Goal: Task Accomplishment & Management: Manage account settings

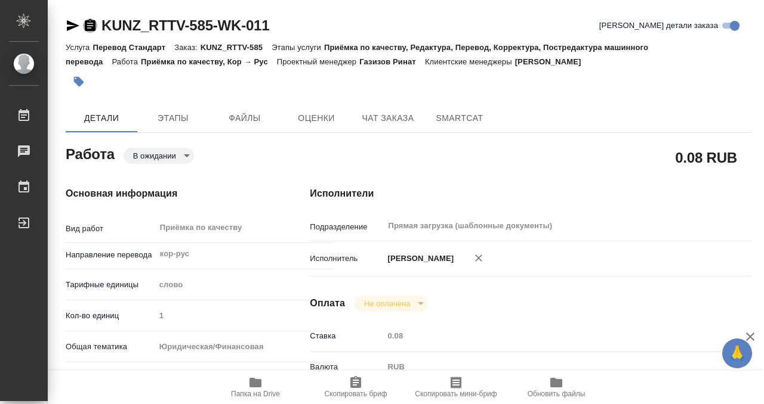
click at [87, 20] on icon "button" at bounding box center [90, 25] width 14 height 14
click at [82, 80] on icon "button" at bounding box center [79, 82] width 12 height 12
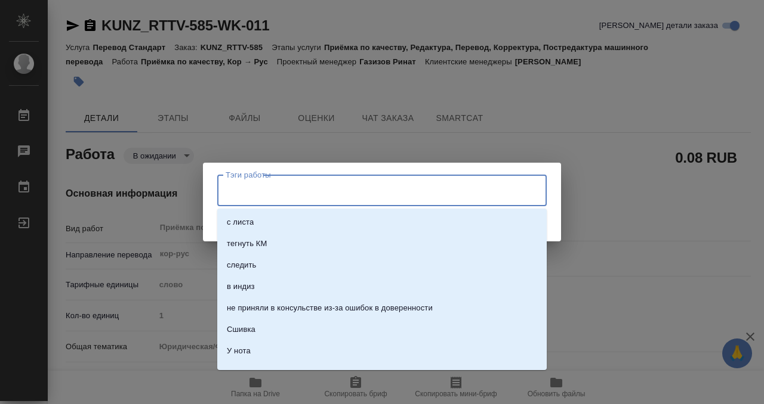
click at [360, 189] on input "Тэги работы" at bounding box center [371, 190] width 296 height 20
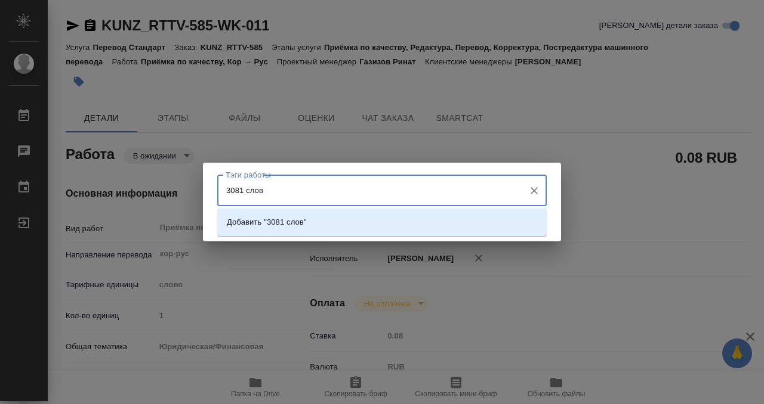
type input "3081 слово"
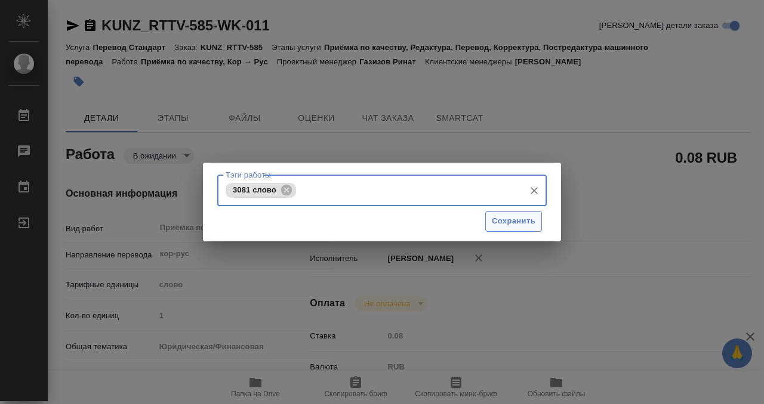
click at [512, 223] on span "Сохранить" at bounding box center [514, 222] width 44 height 14
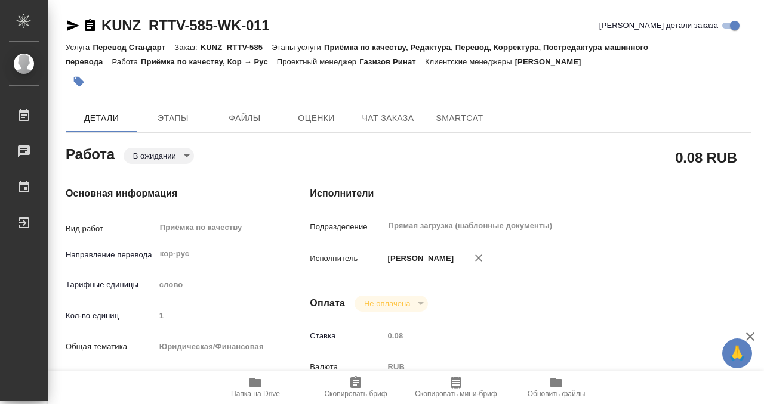
type input "pending"
type input "кор-рус"
type input "5a8b1489cc6b4906c91bfd90"
type input "1"
type input "yr-fn"
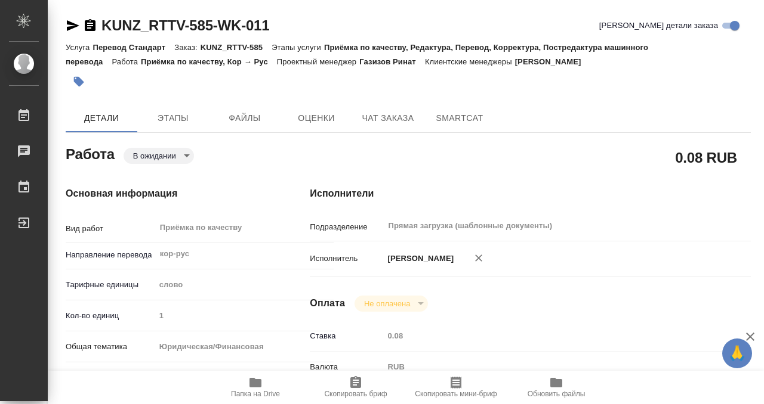
type input "5f647205b73bc97568ca66c0"
type input "17.09.2025 14:00"
type input "17.09.2025 18:00"
type input "[DATE] 15:00"
type input "Прямая загрузка (шаблонные документы)"
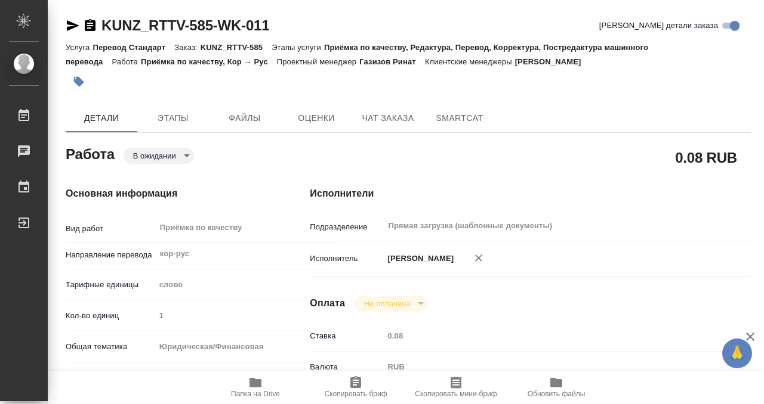
type input "notPayed"
type input "0.08"
type input "RUB"
type input "Газизов Ринат"
type input "KUNZ_RTTV-585"
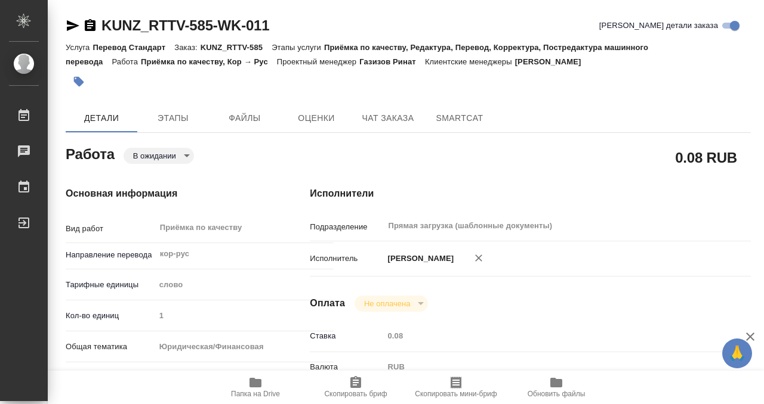
type input "Перевод Стандарт"
type input "Приёмка по качеству, Редактура, Перевод, Корректура, Постредактура машинного пе…"
type input "[PERSON_NAME]"
type input "[PERSON_NAME] [PERSON_NAME]"
type input "/Clients/RT/Orders/KUNZ_RTTV-585"
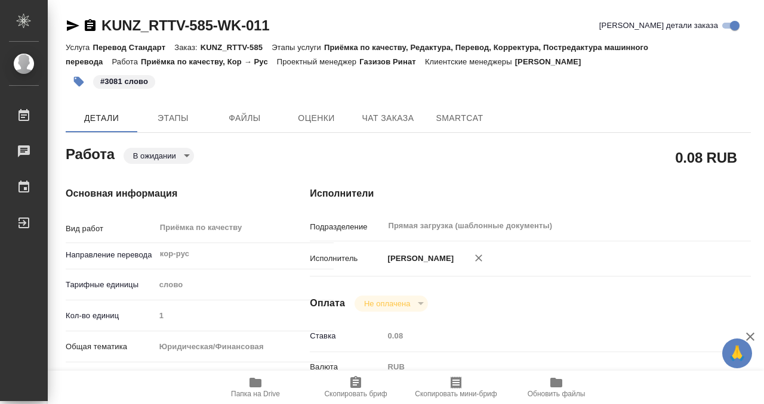
click at [691, 72] on div "#3081 слово" at bounding box center [408, 82] width 685 height 26
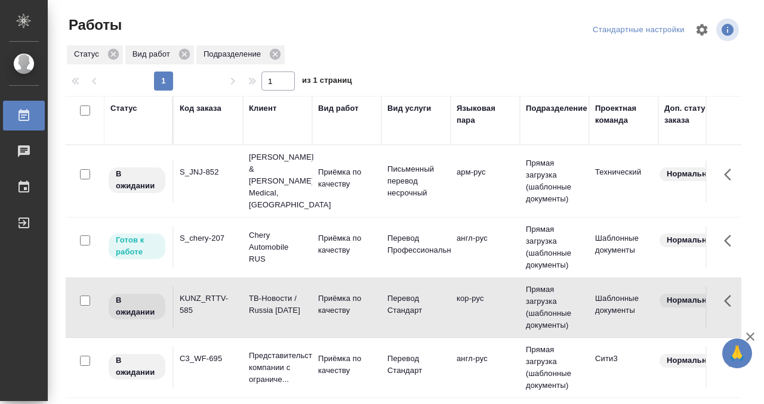
click at [231, 179] on td "S_JNJ-852" at bounding box center [208, 181] width 69 height 42
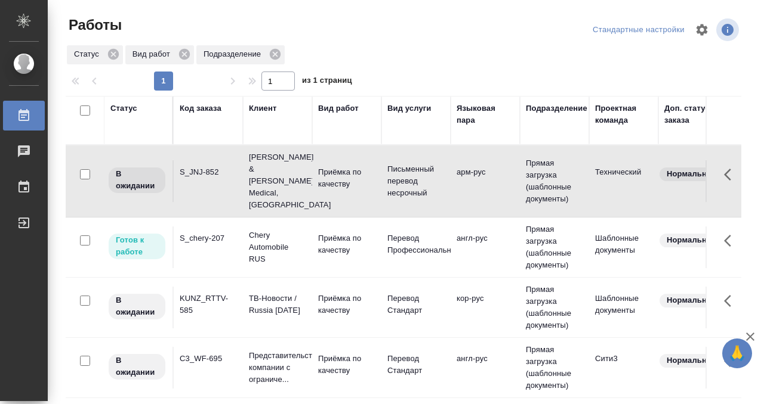
click at [231, 179] on td "S_JNJ-852" at bounding box center [208, 181] width 69 height 42
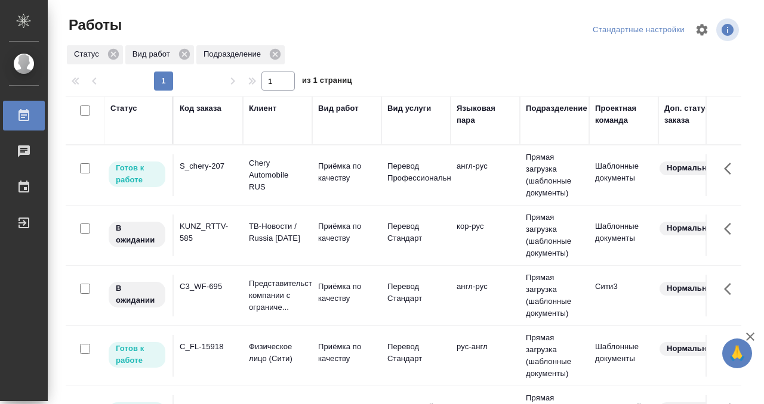
click at [205, 183] on td "S_chery-207" at bounding box center [208, 175] width 69 height 42
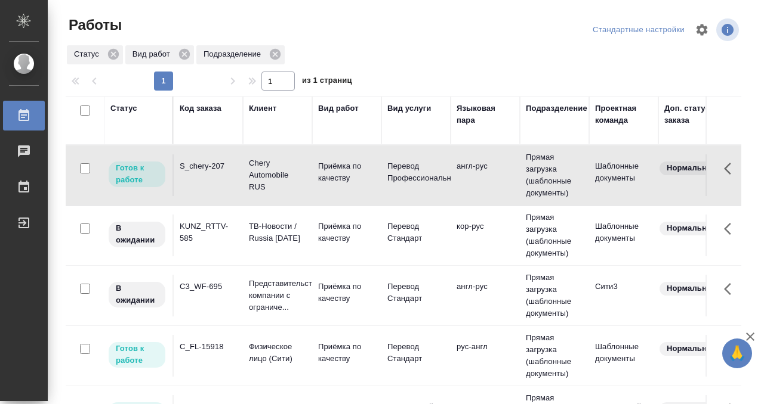
click at [205, 183] on td "S_chery-207" at bounding box center [208, 175] width 69 height 42
click at [229, 246] on td "KUNZ_RTTV-585" at bounding box center [208, 236] width 69 height 42
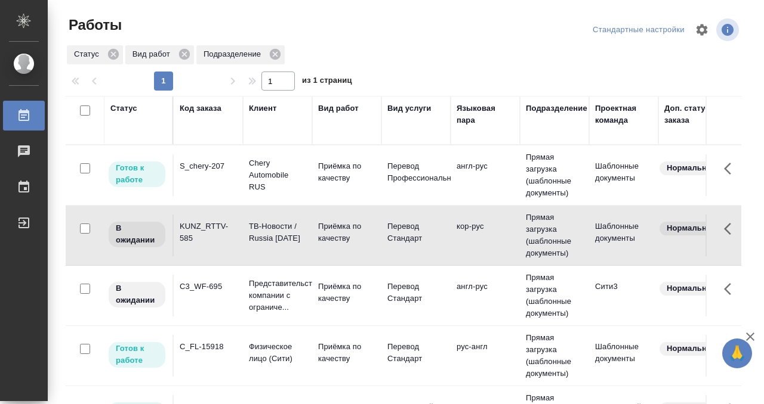
click at [229, 246] on td "KUNZ_RTTV-585" at bounding box center [208, 236] width 69 height 42
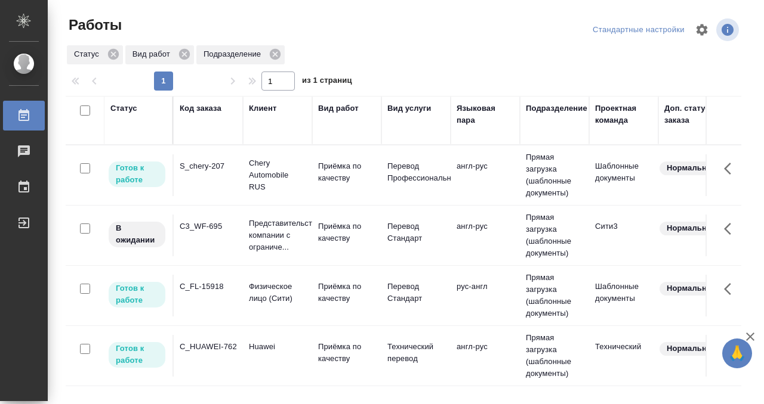
click at [128, 105] on div "Статус" at bounding box center [123, 109] width 27 height 12
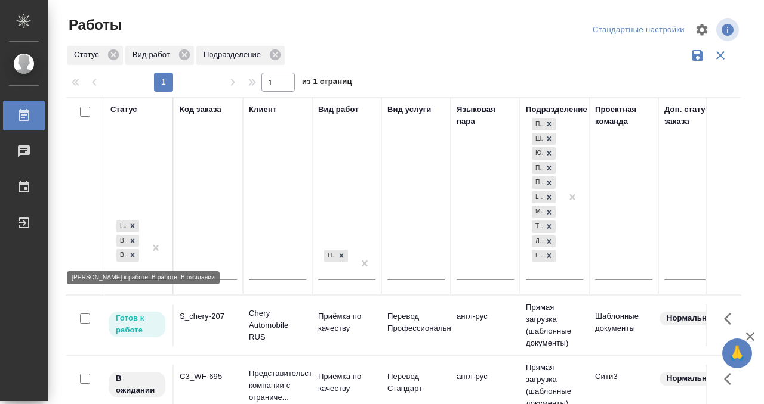
click at [134, 264] on div "Готов к работе В работе В ожидании" at bounding box center [127, 248] width 35 height 61
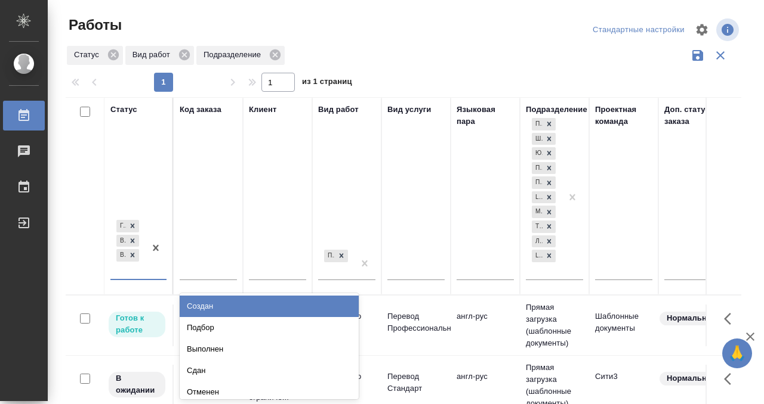
scroll to position [6, 0]
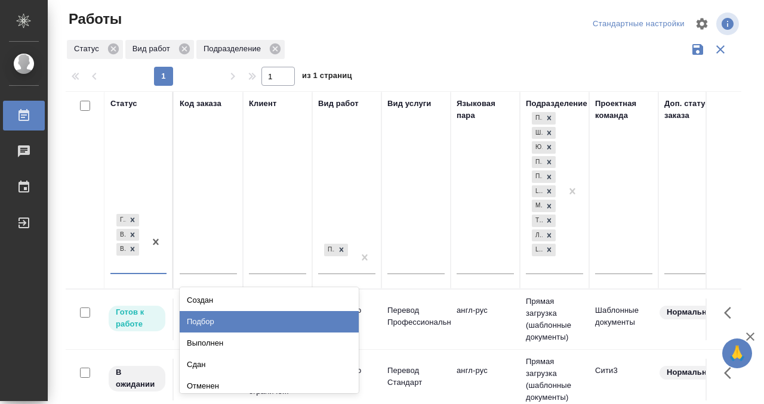
drag, startPoint x: 202, startPoint y: 321, endPoint x: 305, endPoint y: 23, distance: 314.9
click at [202, 321] on div "Подбор" at bounding box center [269, 321] width 179 height 21
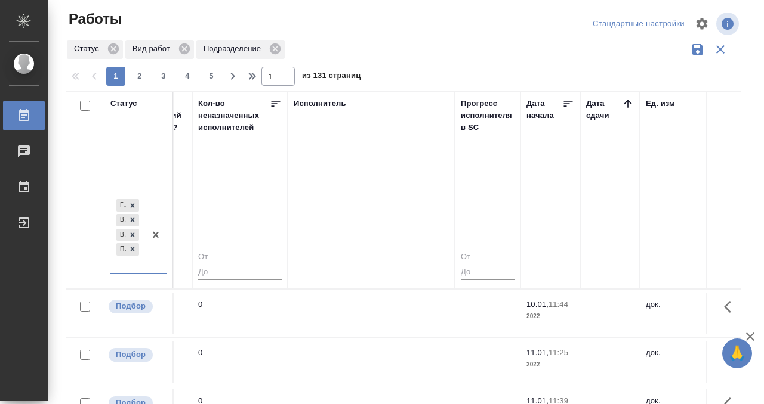
scroll to position [0, 704]
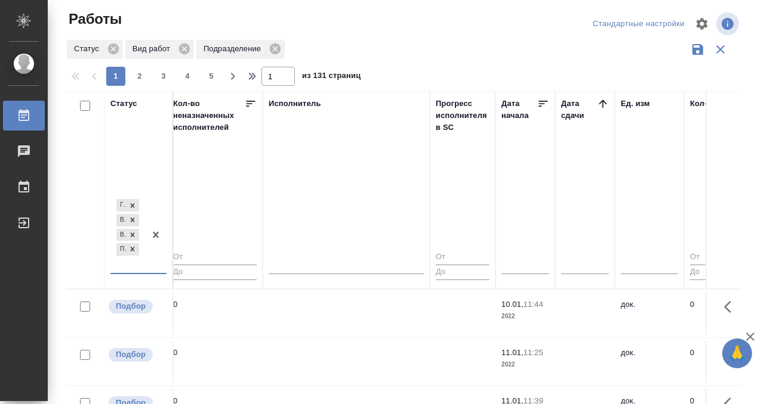
click at [602, 99] on icon at bounding box center [603, 104] width 12 height 12
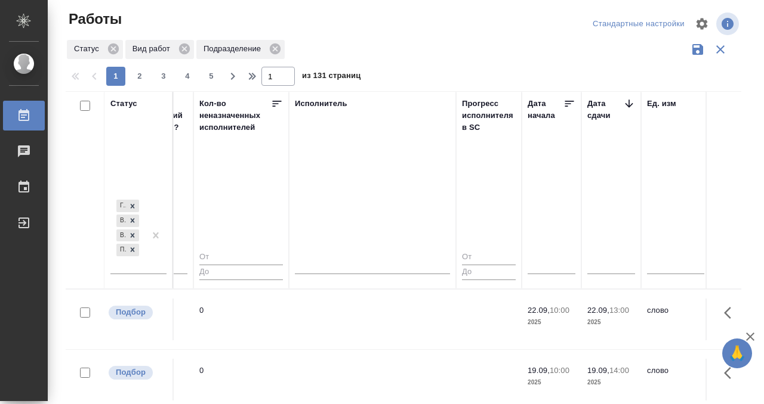
scroll to position [66, 678]
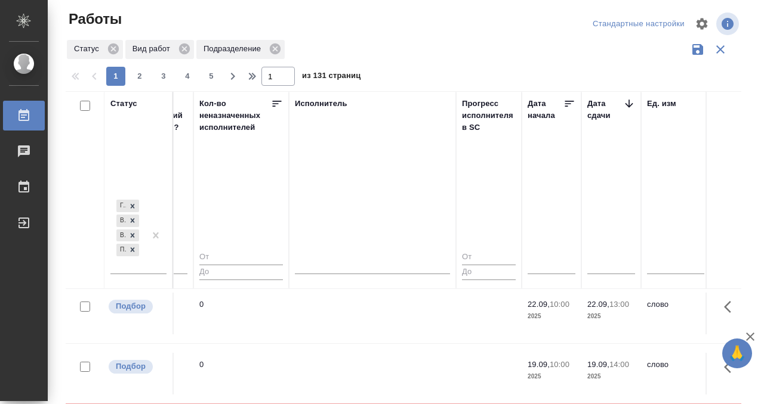
click at [462, 367] on td at bounding box center [489, 374] width 66 height 42
click at [434, 364] on td at bounding box center [372, 374] width 167 height 42
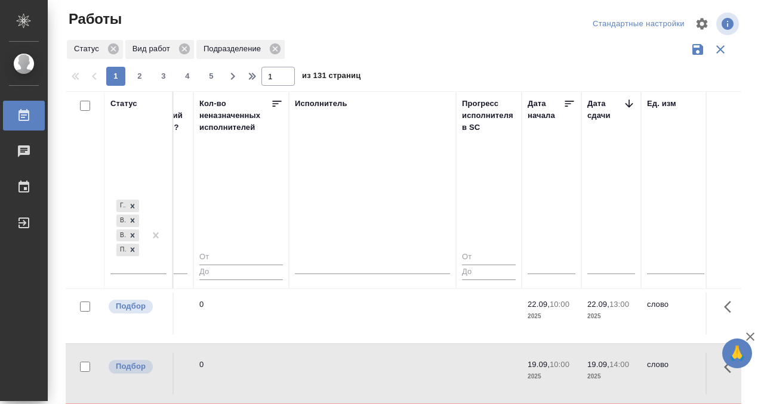
click at [434, 364] on td at bounding box center [372, 374] width 167 height 42
click at [360, 353] on td at bounding box center [372, 374] width 167 height 42
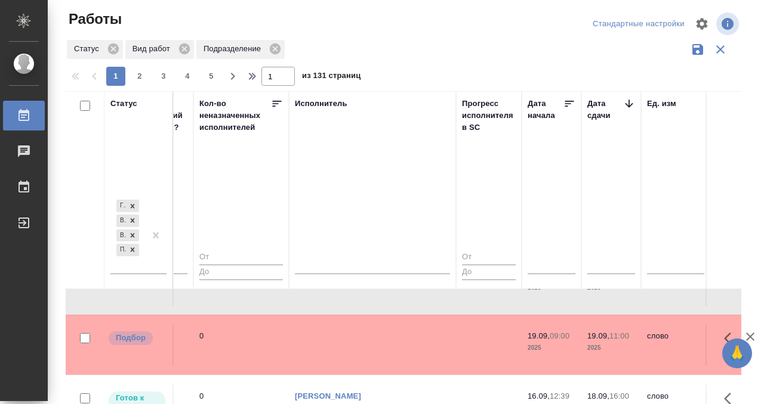
click at [360, 348] on td at bounding box center [372, 346] width 167 height 42
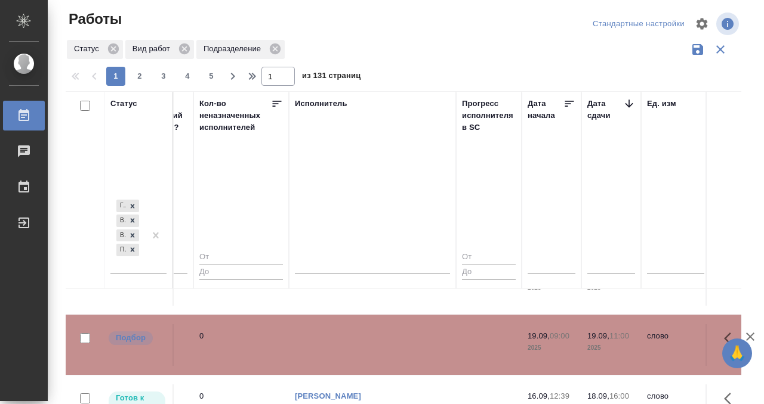
click at [360, 348] on td at bounding box center [372, 346] width 167 height 42
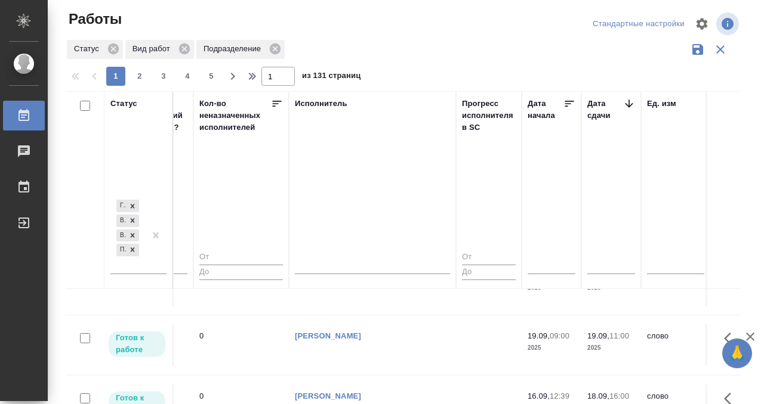
scroll to position [299, 678]
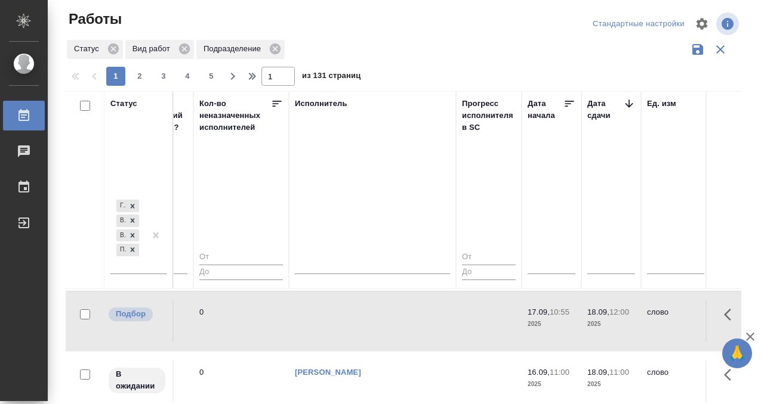
click at [344, 316] on td at bounding box center [372, 322] width 167 height 42
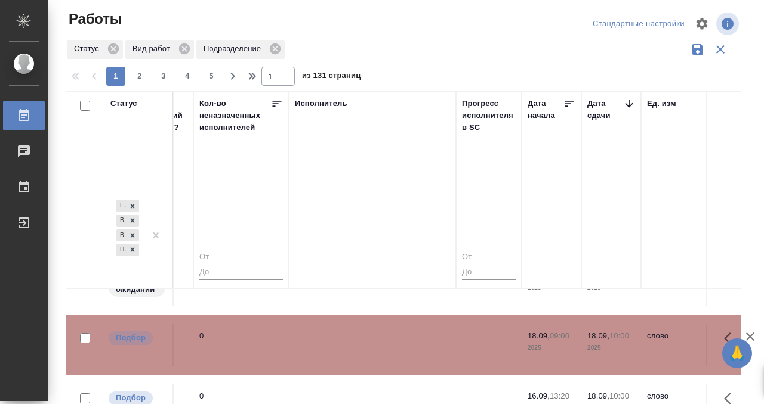
scroll to position [406, 678]
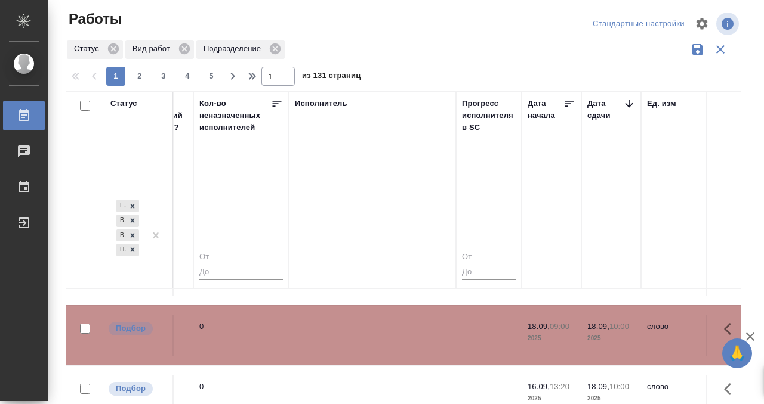
click at [376, 344] on td at bounding box center [372, 336] width 167 height 42
click at [342, 343] on td at bounding box center [372, 336] width 167 height 42
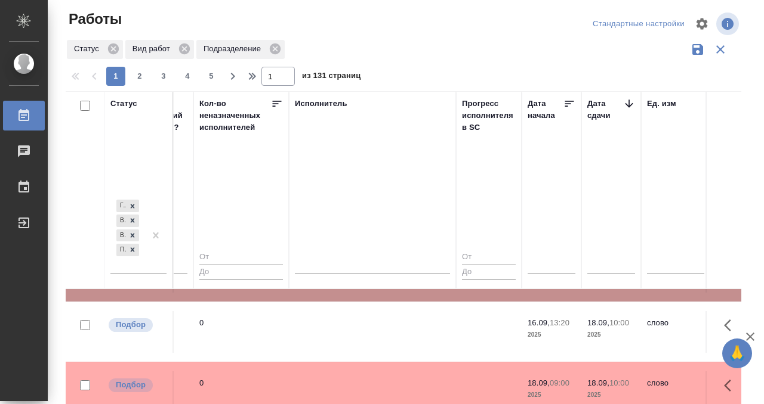
click at [346, 335] on td at bounding box center [372, 332] width 167 height 42
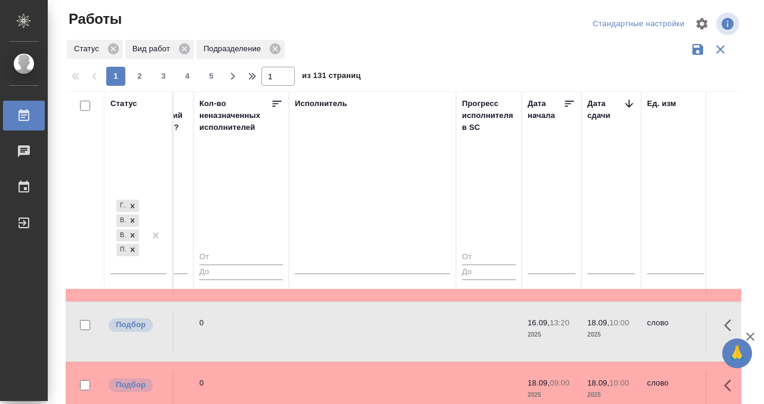
click at [346, 335] on td at bounding box center [372, 332] width 167 height 42
click at [368, 320] on td at bounding box center [372, 332] width 167 height 42
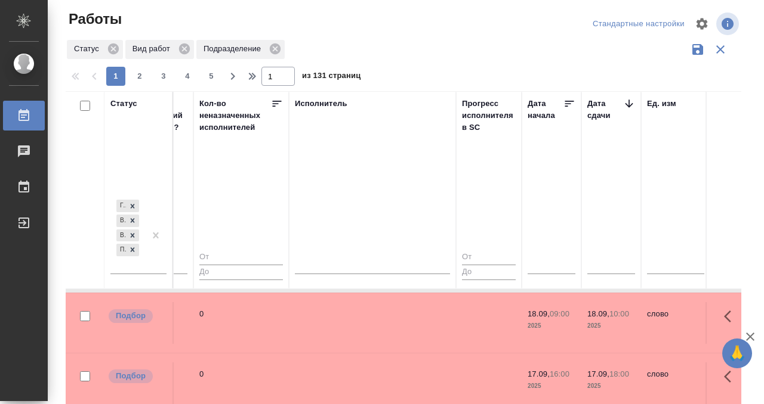
click at [368, 320] on td at bounding box center [372, 323] width 167 height 42
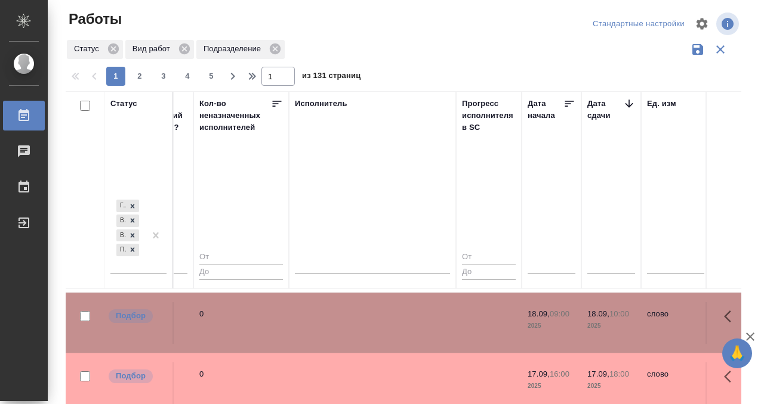
click at [384, 363] on td at bounding box center [372, 384] width 167 height 42
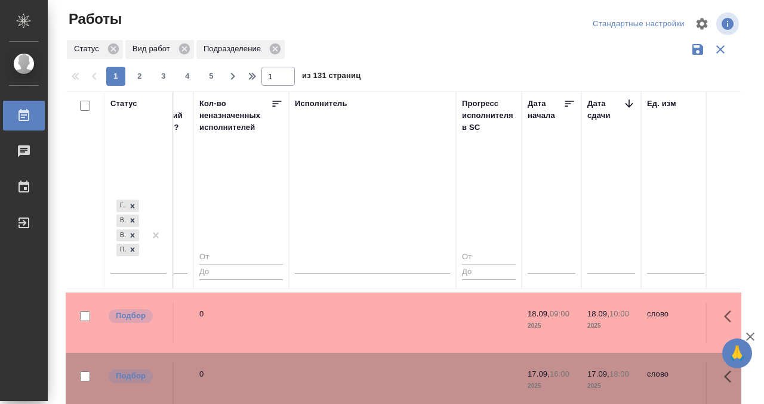
click at [384, 363] on td at bounding box center [372, 384] width 167 height 42
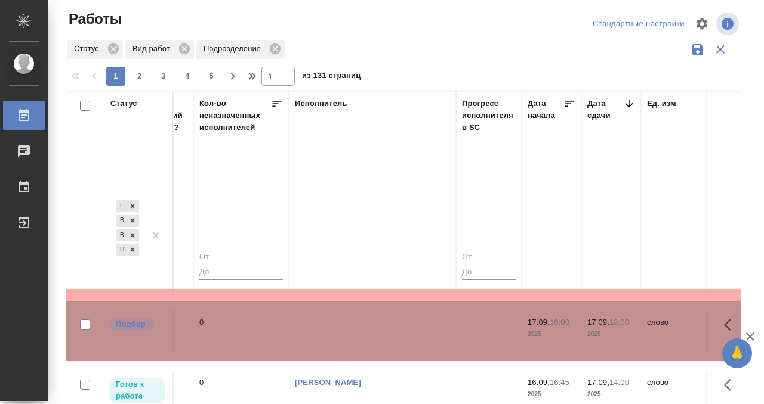
scroll to position [679, 678]
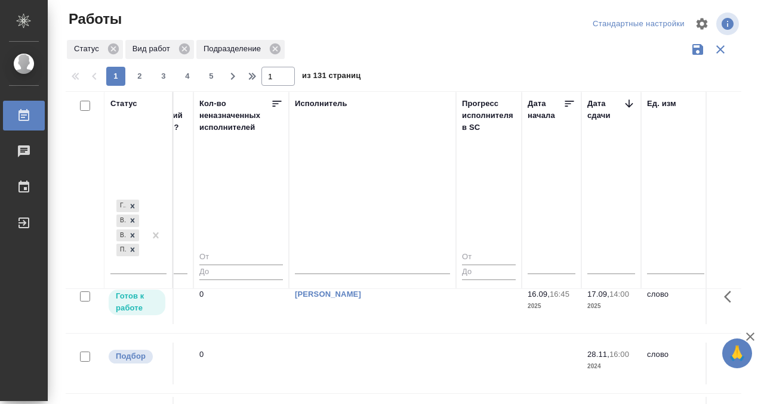
click at [24, 116] on icon at bounding box center [24, 116] width 14 height 14
click at [28, 116] on icon at bounding box center [23, 115] width 11 height 12
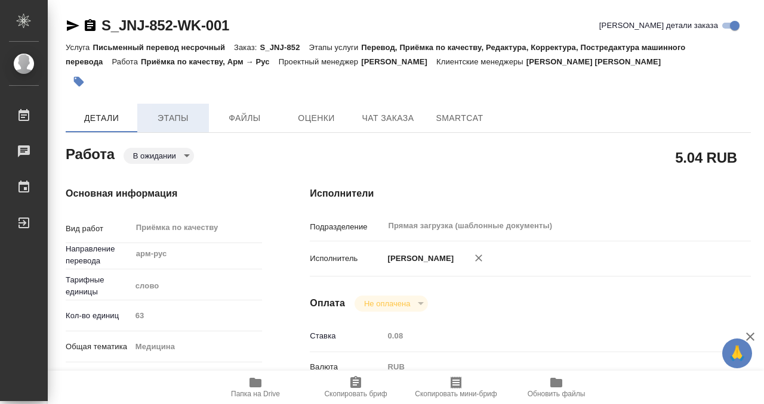
click at [174, 116] on span "Этапы" at bounding box center [172, 118] width 57 height 15
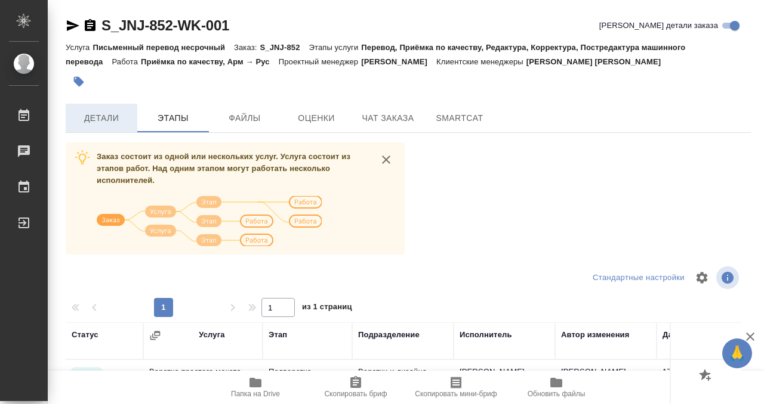
click at [118, 115] on span "Детали" at bounding box center [101, 118] width 57 height 15
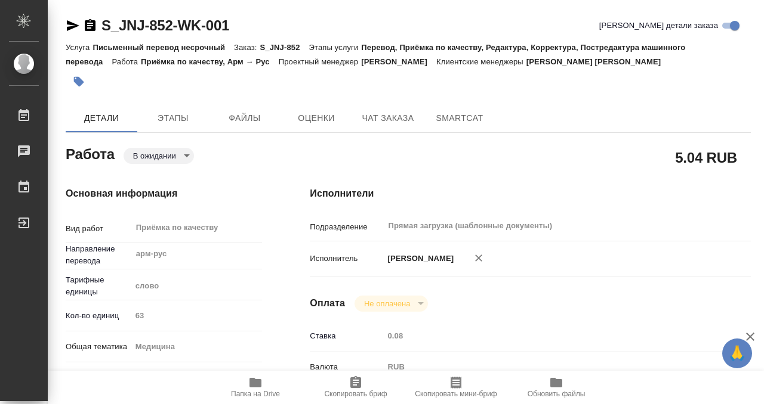
type textarea "x"
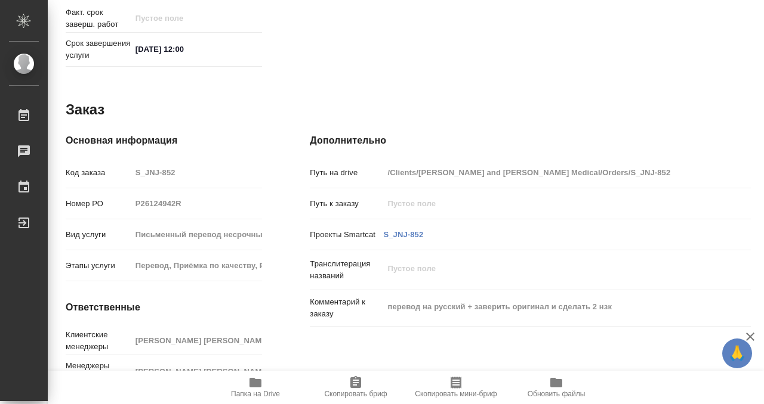
scroll to position [637, 0]
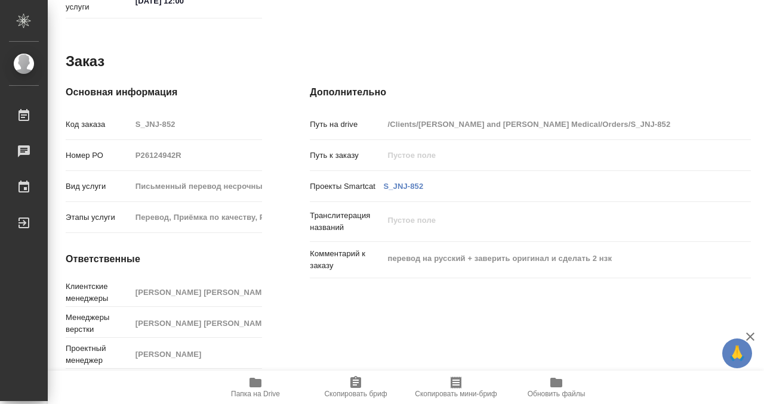
type textarea "x"
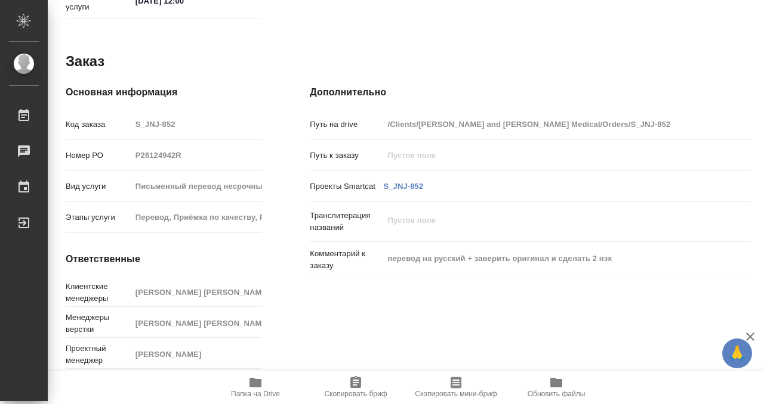
click at [255, 385] on icon "button" at bounding box center [255, 383] width 12 height 10
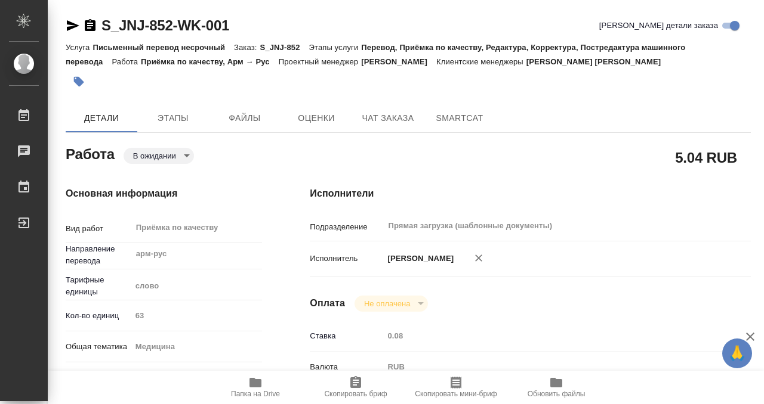
click at [80, 81] on icon "button" at bounding box center [79, 82] width 10 height 10
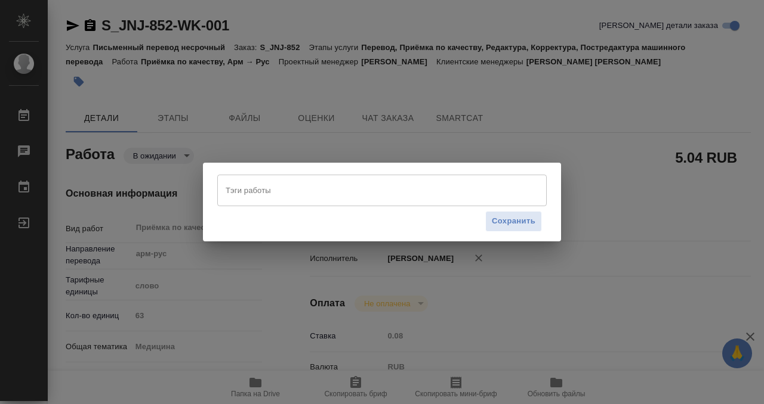
click at [283, 193] on input "Тэги работы" at bounding box center [371, 190] width 296 height 20
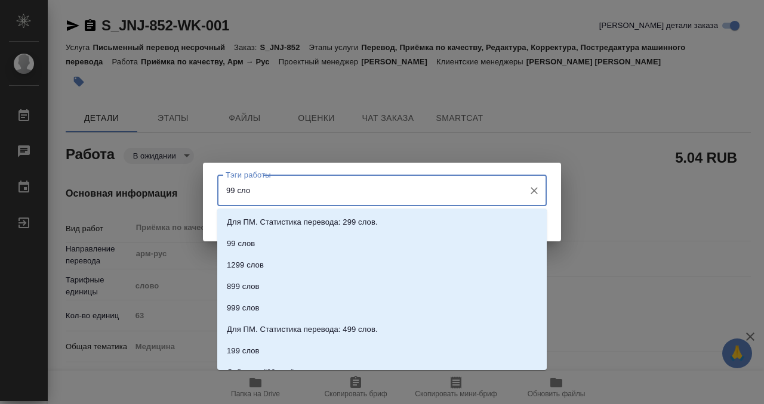
type input "99 слов"
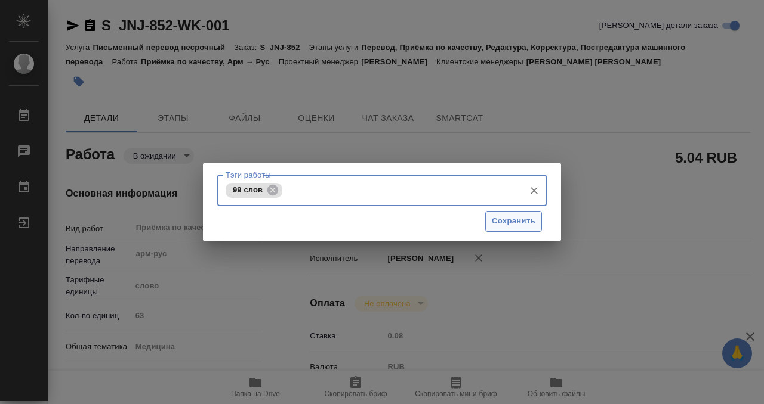
click at [524, 222] on span "Сохранить" at bounding box center [514, 222] width 44 height 14
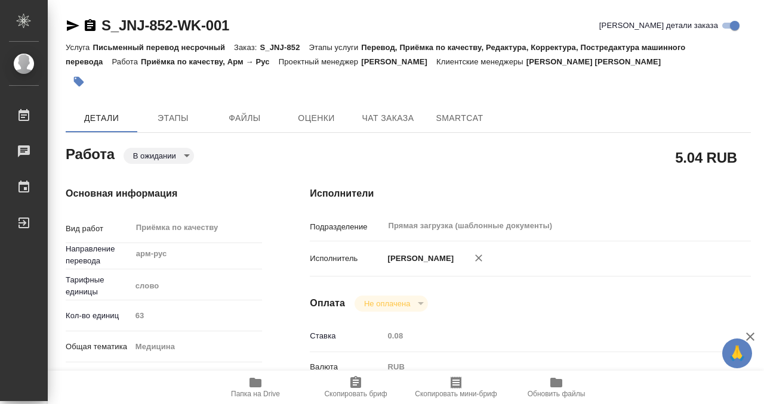
type input "readyForWork"
type textarea "Приёмка по качеству"
type textarea "x"
type input "арм-рус"
type input "5a8b1489cc6b4906c91bfd90"
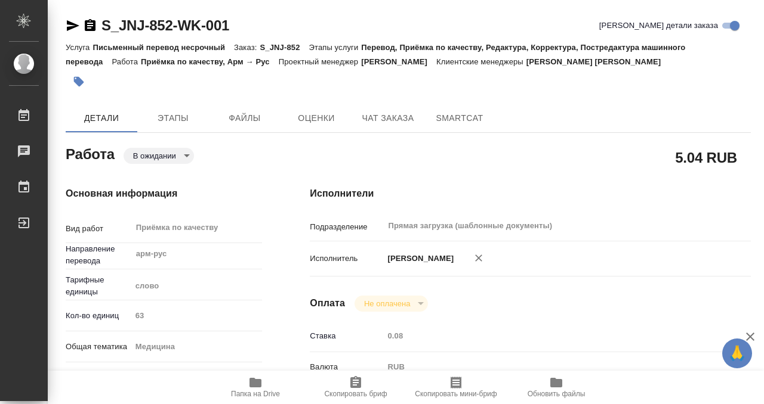
type input "63"
type input "med"
type input "5a8b8b956a9677013d343e20"
checkbox input "true"
type input "17.09.2025 11:00"
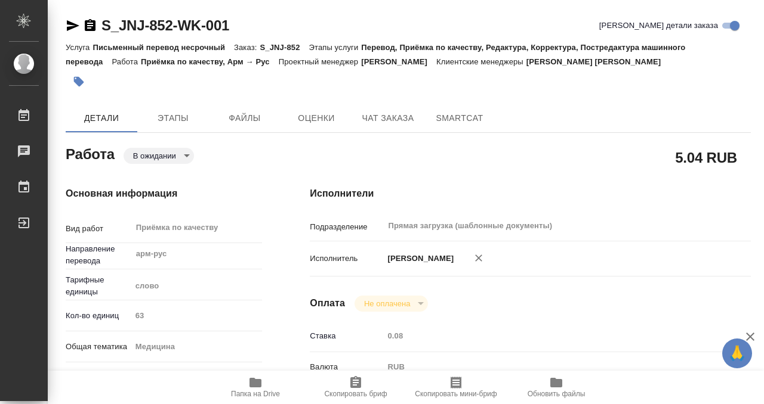
type input "17.09.2025 12:00"
type input "Прямая загрузка (шаблонные документы)"
type input "notPayed"
type input "0.08"
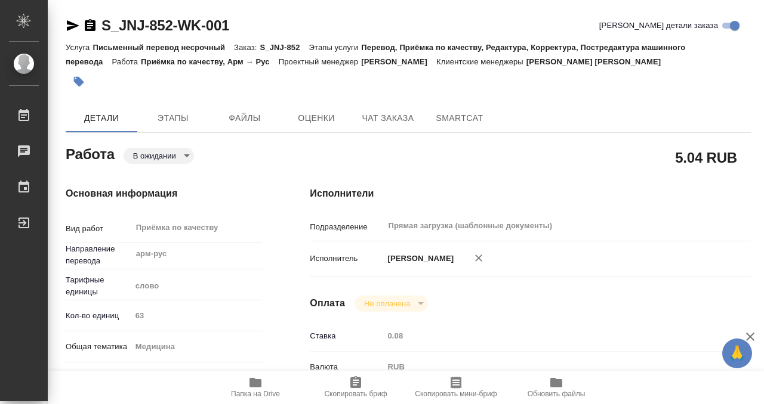
type input "RUB"
type input "Сергеева Анастасия"
type textarea "https://drive.awatera.com/s/MWmGbstfc2ksyHs"
type textarea "x"
type textarea "/Clients/Johnson and Johnson Medical/Orders/S_JNJ-852/Corrected/S_JNJ-852-WK-001"
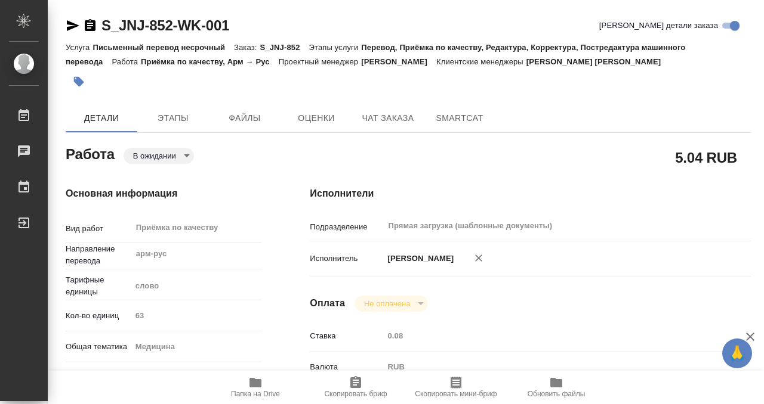
type textarea "x"
type input "S_JNJ-852"
type input "P26124942R"
type input "Письменный перевод несрочный"
type input "Перевод, Приёмка по качеству, Редактура, Корректура, Постредактура машинного пе…"
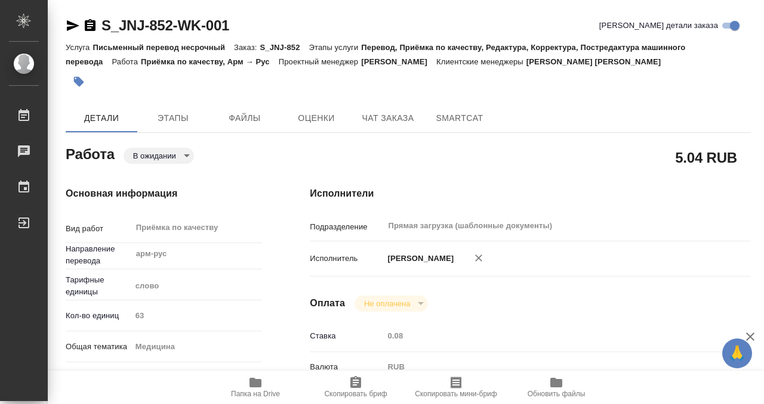
type input "Усманова Ольга"
type input "Оксютович Ирина"
type input "/Clients/Johnson and Johnson Medical/Orders/S_JNJ-852"
type textarea "x"
type textarea "перевод на русский + заверить оригинал и сделать 2 нзк"
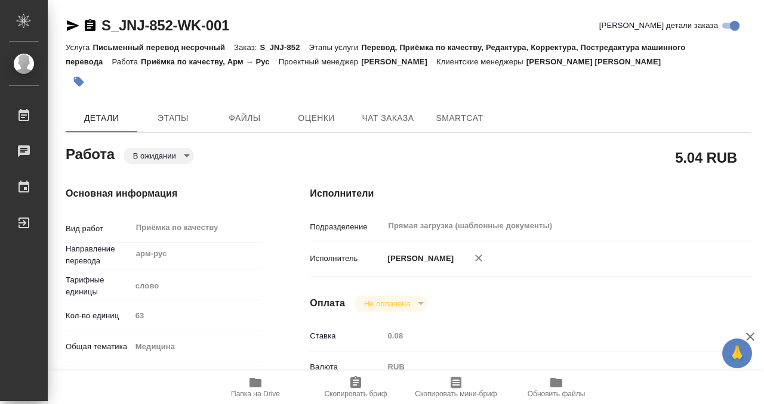
type textarea "x"
click at [156, 157] on body "🙏 .cls-1 fill:#fff; AWATERA Kobzeva Elizaveta Работы 0 Чаты График Выйти S_JNJ-…" at bounding box center [382, 202] width 764 height 404
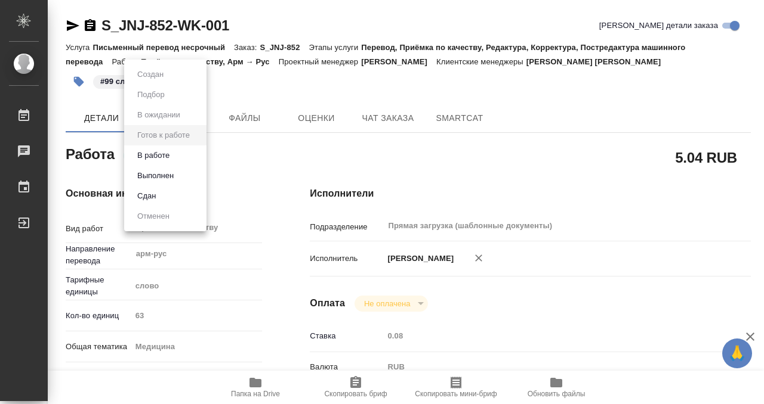
type textarea "x"
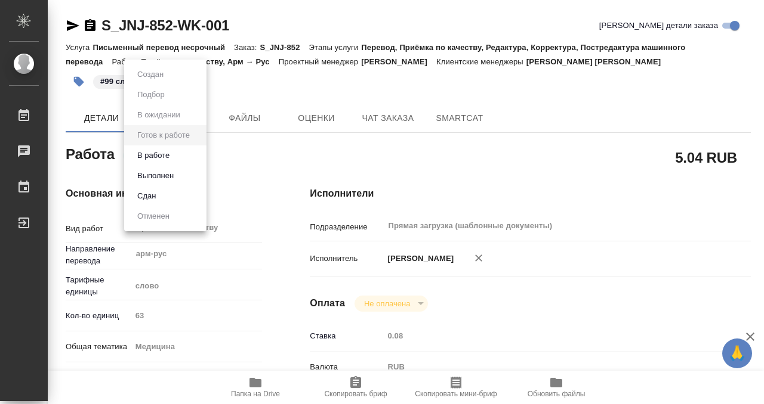
type textarea "x"
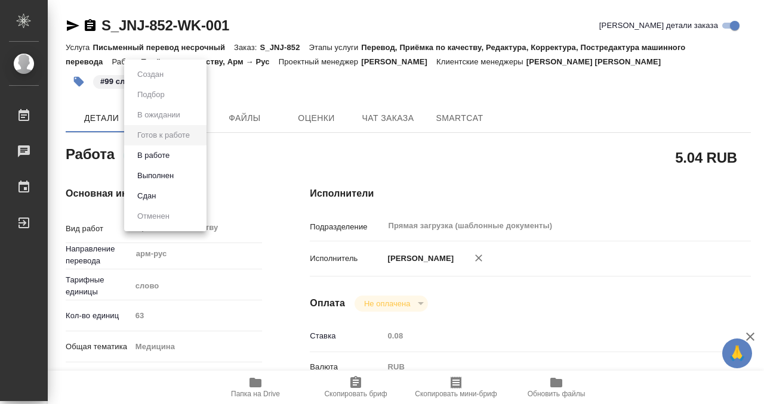
type textarea "x"
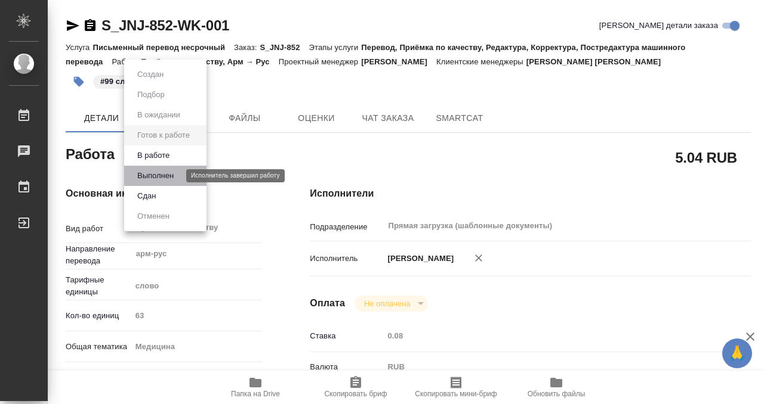
click at [167, 174] on button "Выполнен" at bounding box center [156, 175] width 44 height 13
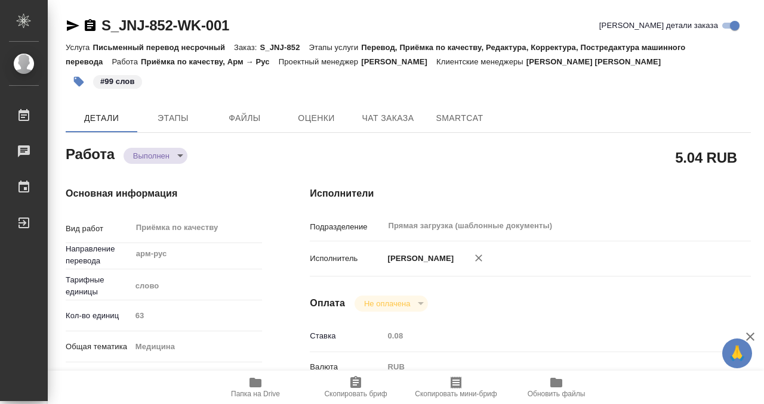
type textarea "x"
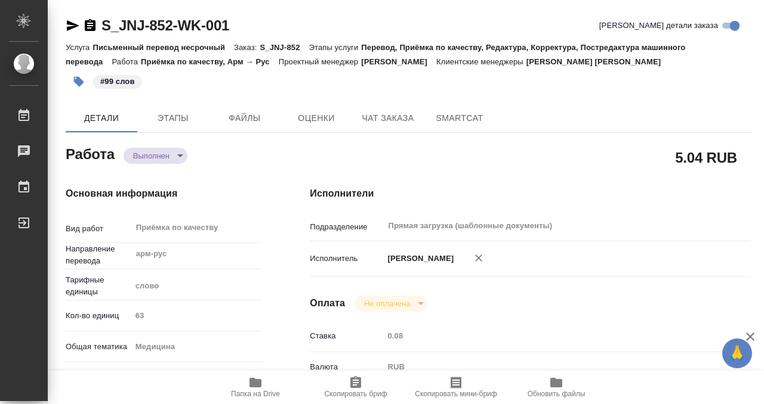
type textarea "x"
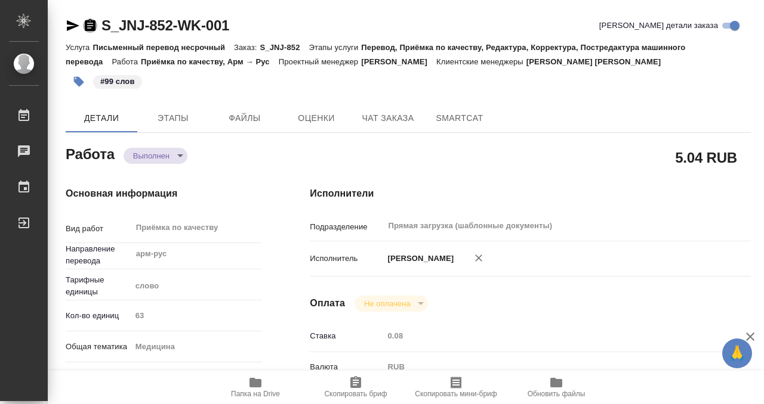
click at [92, 27] on icon "button" at bounding box center [90, 25] width 11 height 12
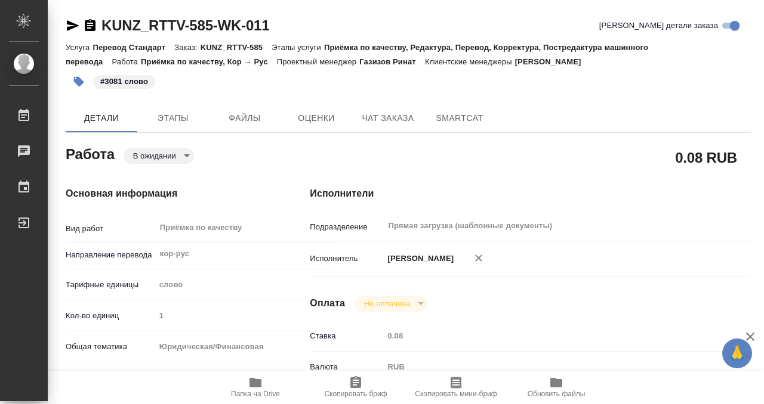
click at [150, 157] on body "🙏 .cls-1 fill:#fff; AWATERA Kobzeva Elizaveta Работы 0 Чаты График Выйти KUNZ_R…" at bounding box center [382, 202] width 764 height 404
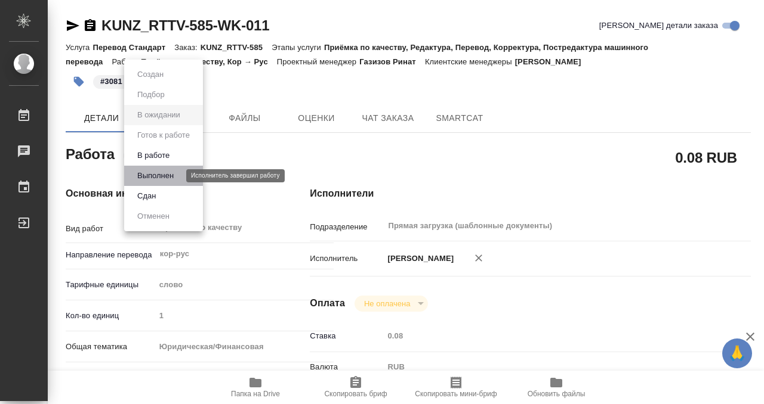
click at [155, 180] on button "Выполнен" at bounding box center [156, 175] width 44 height 13
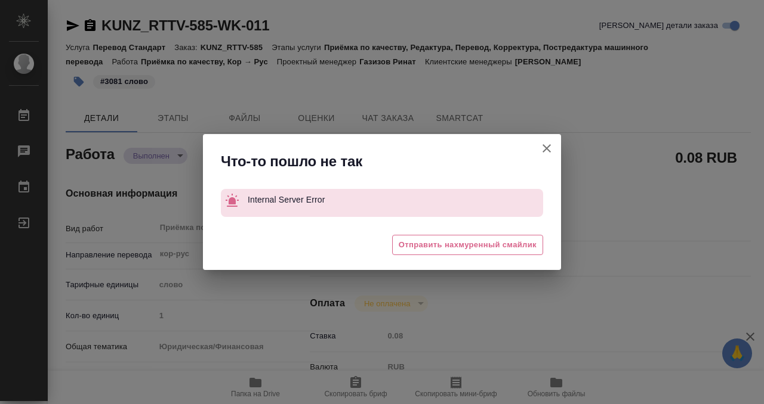
type textarea "x"
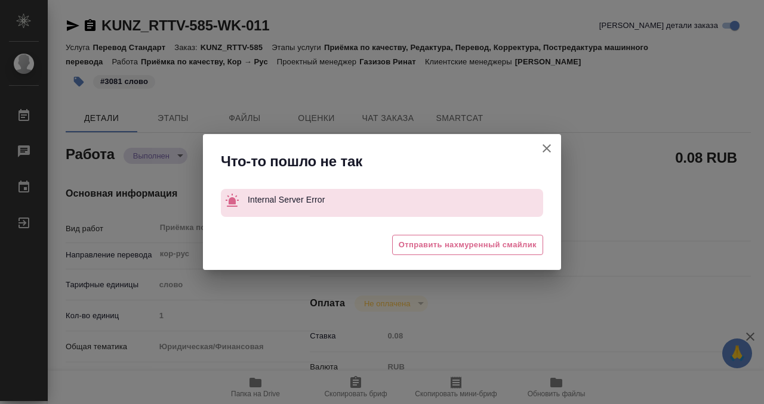
click at [89, 26] on div "Что-то пошло не так Internal Server Error 😩 Отправить нахмуренный смайлик" at bounding box center [382, 202] width 764 height 404
click at [543, 151] on icon "button" at bounding box center [546, 148] width 8 height 8
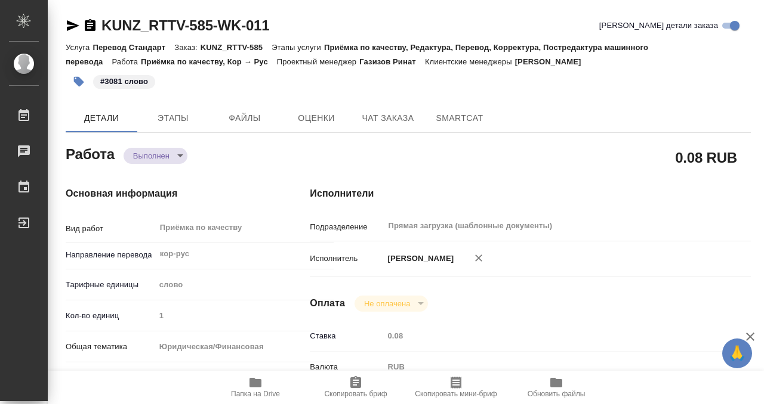
type textarea "x"
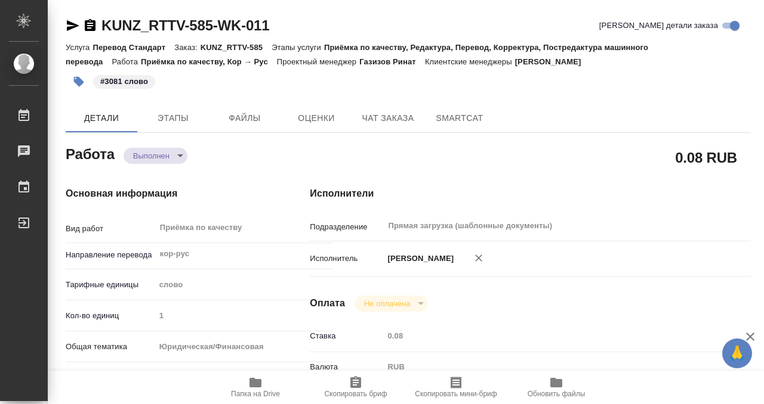
click at [92, 24] on icon "button" at bounding box center [90, 25] width 11 height 12
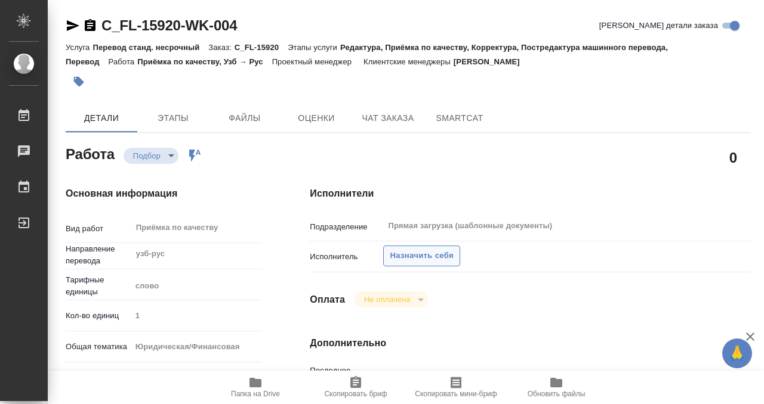
click at [440, 254] on span "Назначить себя" at bounding box center [421, 256] width 63 height 14
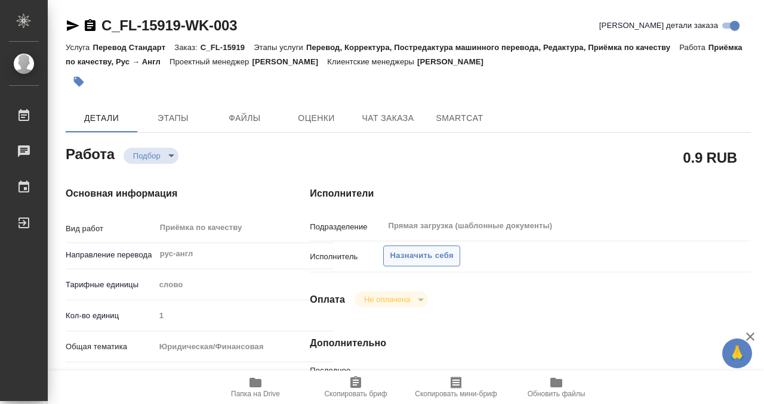
click at [414, 261] on span "Назначить себя" at bounding box center [421, 256] width 63 height 14
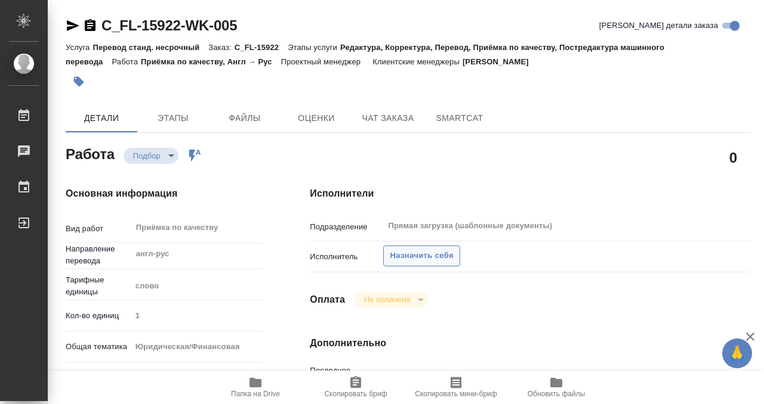
click at [409, 254] on span "Назначить себя" at bounding box center [421, 256] width 63 height 14
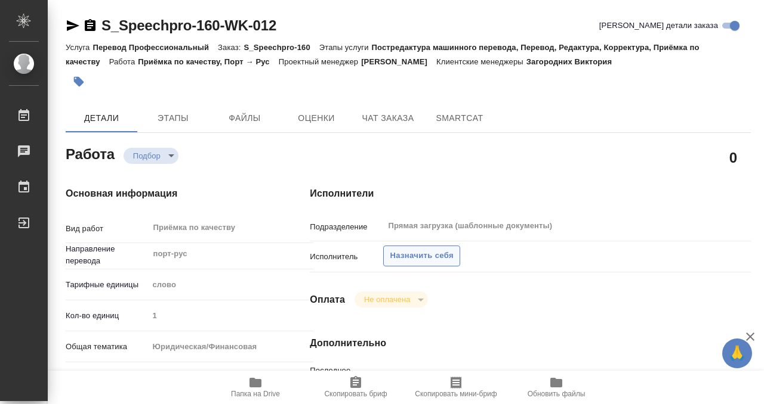
click at [418, 259] on span "Назначить себя" at bounding box center [421, 256] width 63 height 14
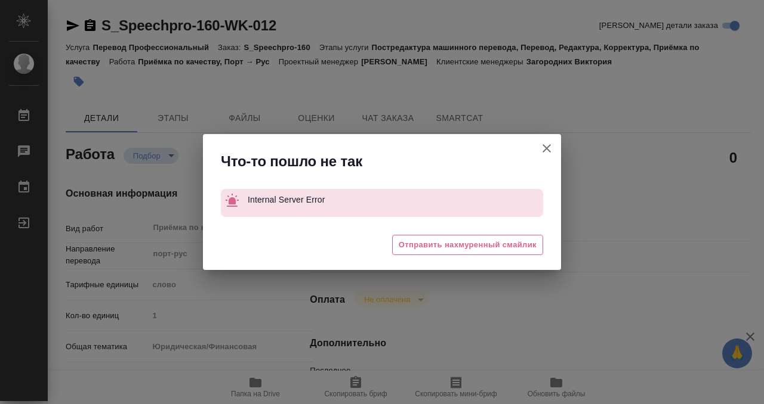
drag, startPoint x: 543, startPoint y: 152, endPoint x: 623, endPoint y: 10, distance: 162.6
click at [543, 152] on icon "button" at bounding box center [546, 148] width 8 height 8
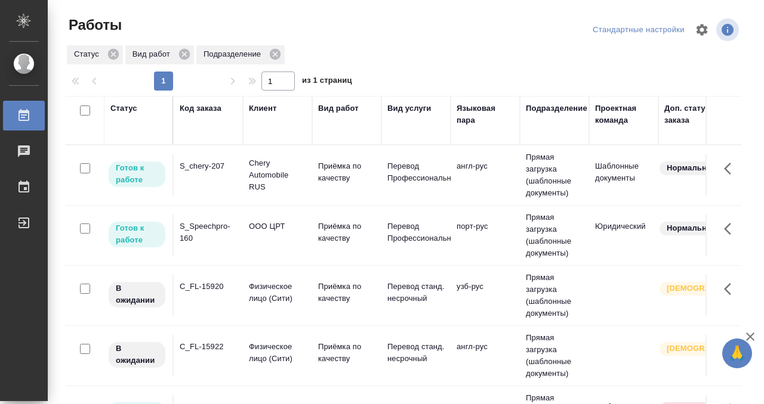
click at [214, 234] on div "S_Speechpro-160" at bounding box center [208, 233] width 57 height 24
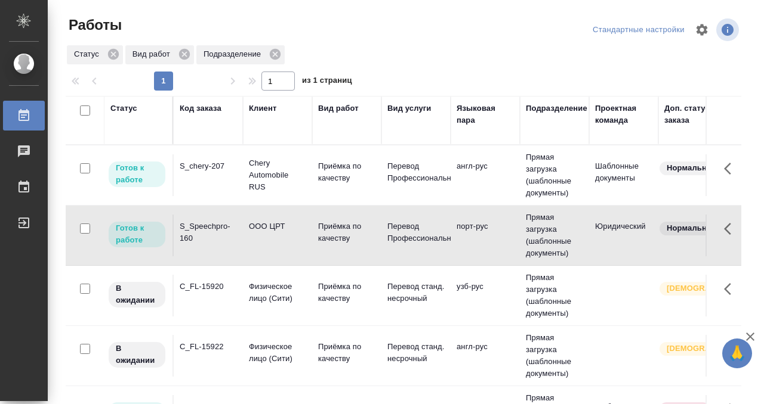
click at [214, 234] on div "S_Speechpro-160" at bounding box center [208, 233] width 57 height 24
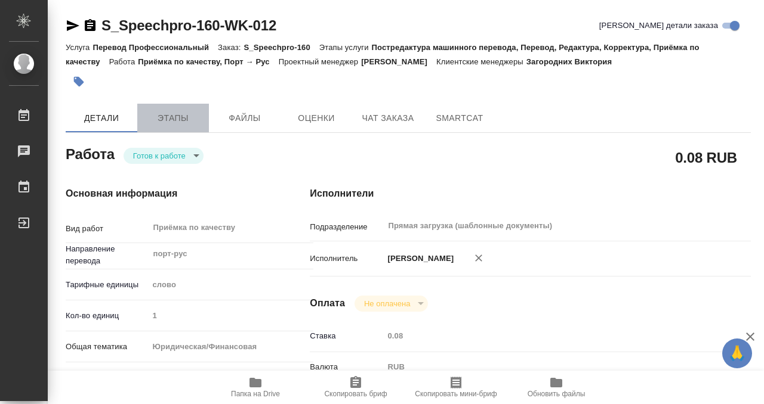
click at [175, 114] on span "Этапы" at bounding box center [172, 118] width 57 height 15
